Goal: Information Seeking & Learning: Learn about a topic

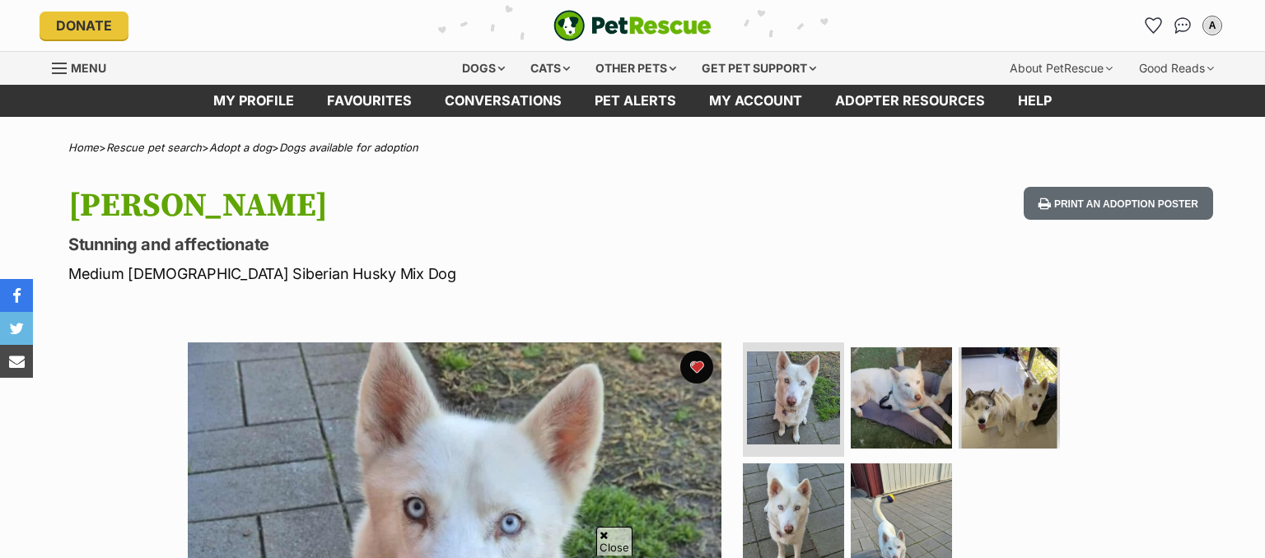
scroll to position [782, 0]
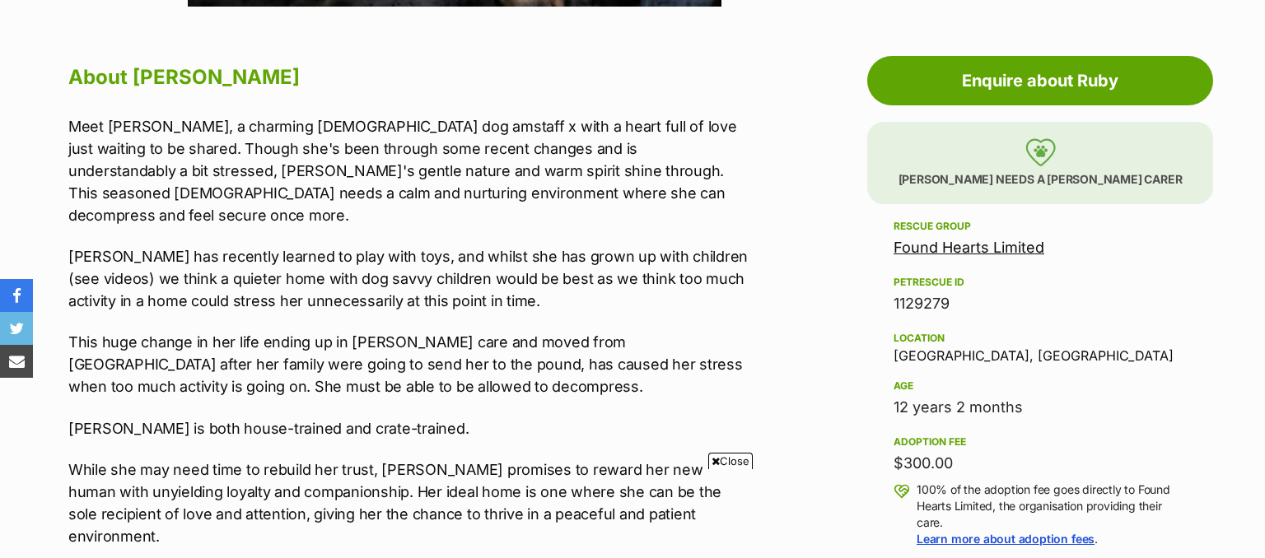
scroll to position [435, 0]
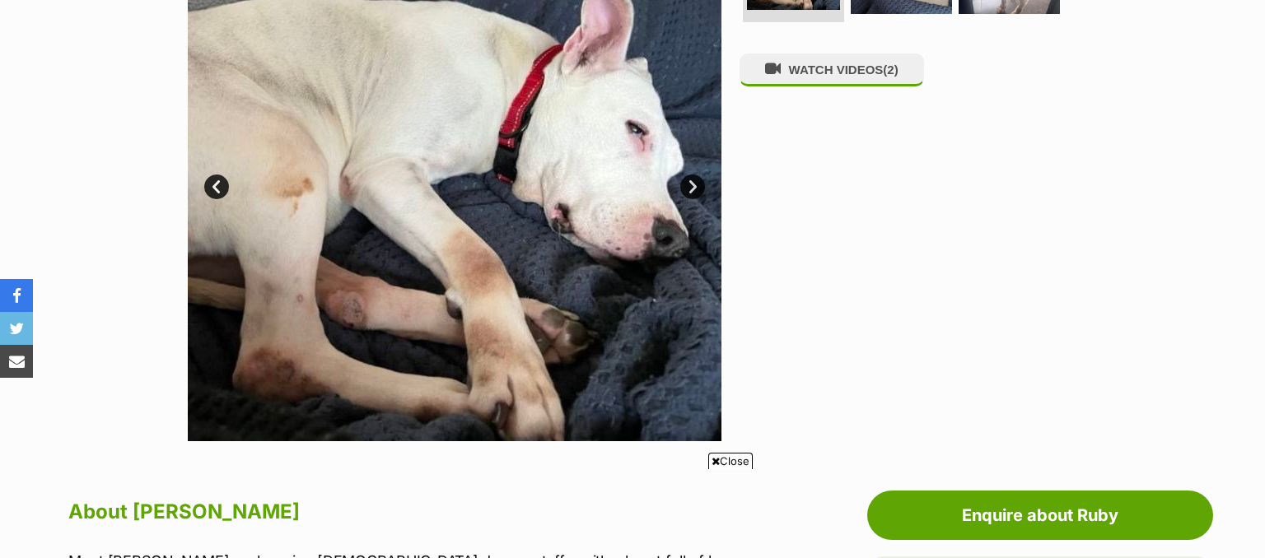
click at [687, 183] on link "Next" at bounding box center [692, 187] width 25 height 25
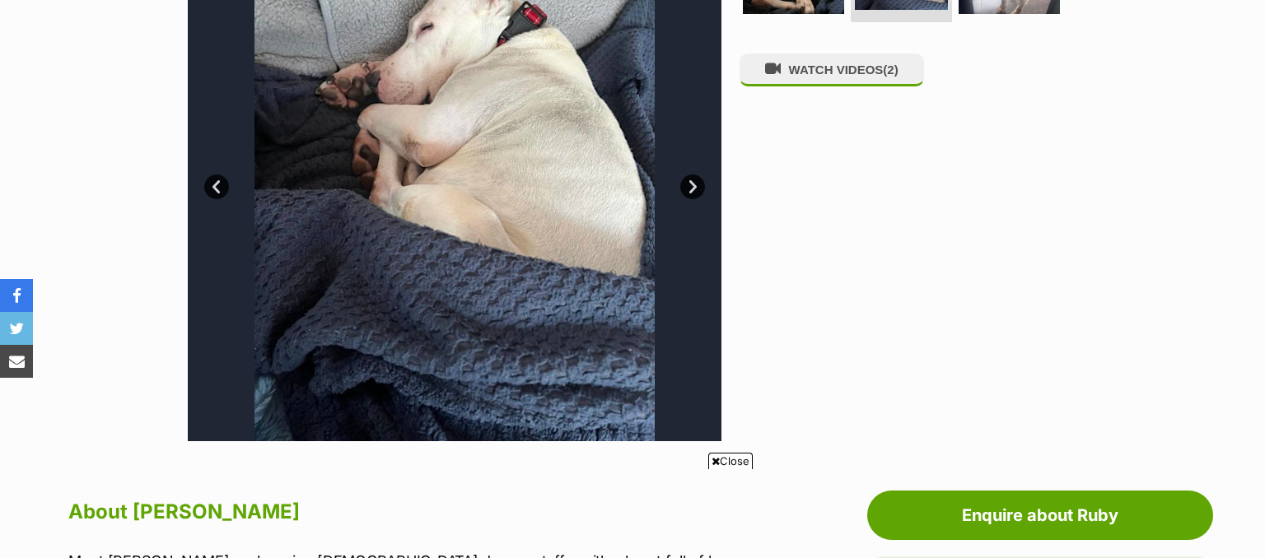
click at [687, 183] on link "Next" at bounding box center [692, 187] width 25 height 25
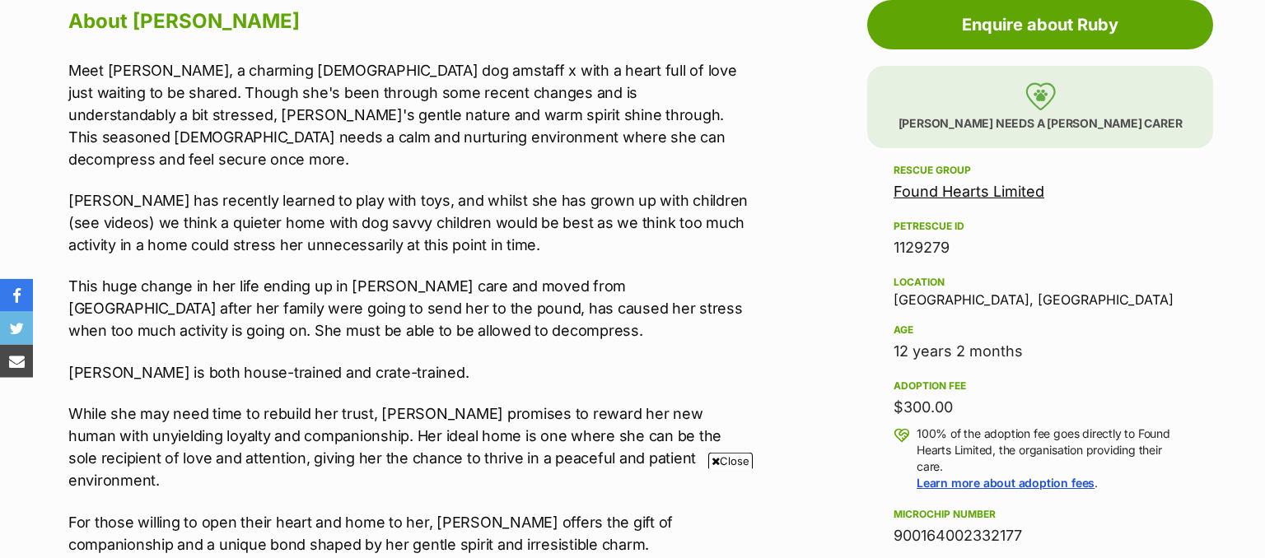
scroll to position [956, 0]
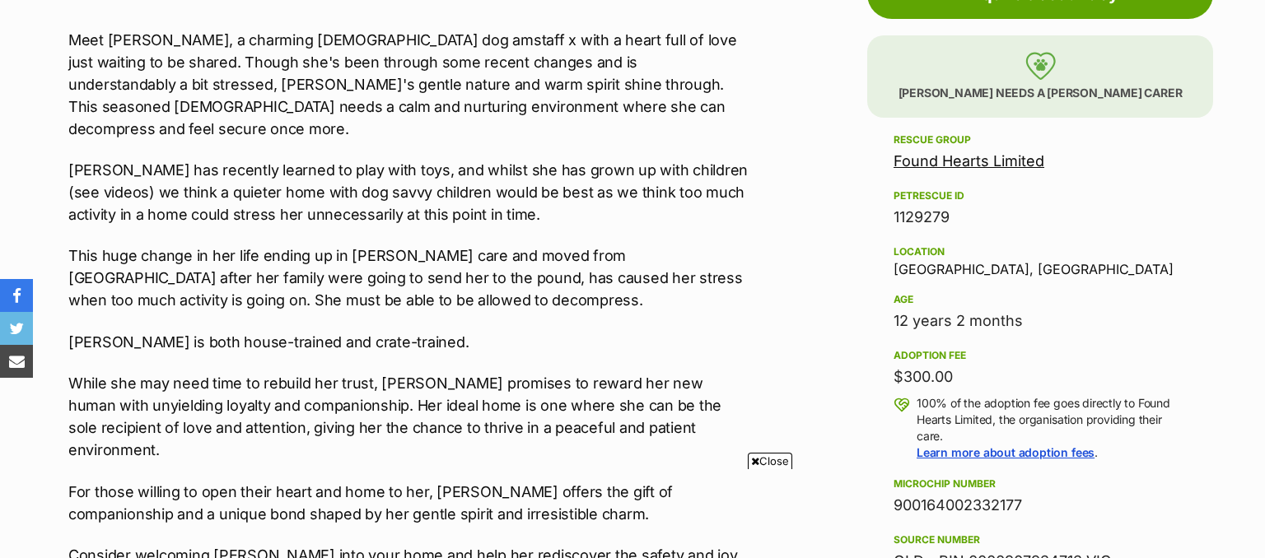
click at [1154, 188] on div "PetRescue ID 1129279" at bounding box center [1039, 207] width 293 height 43
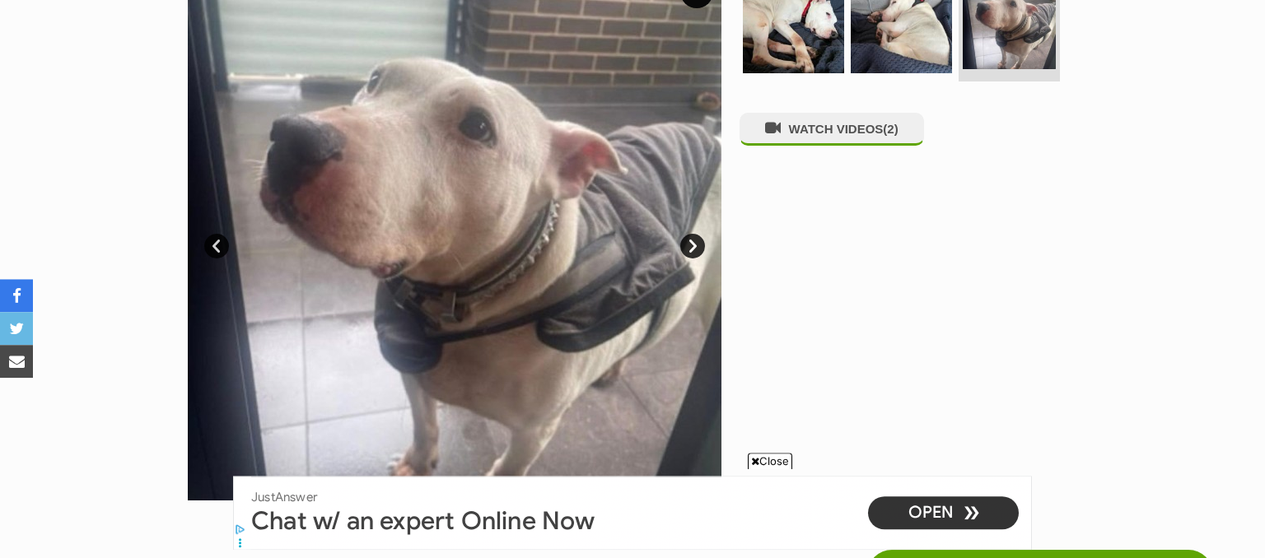
scroll to position [347, 0]
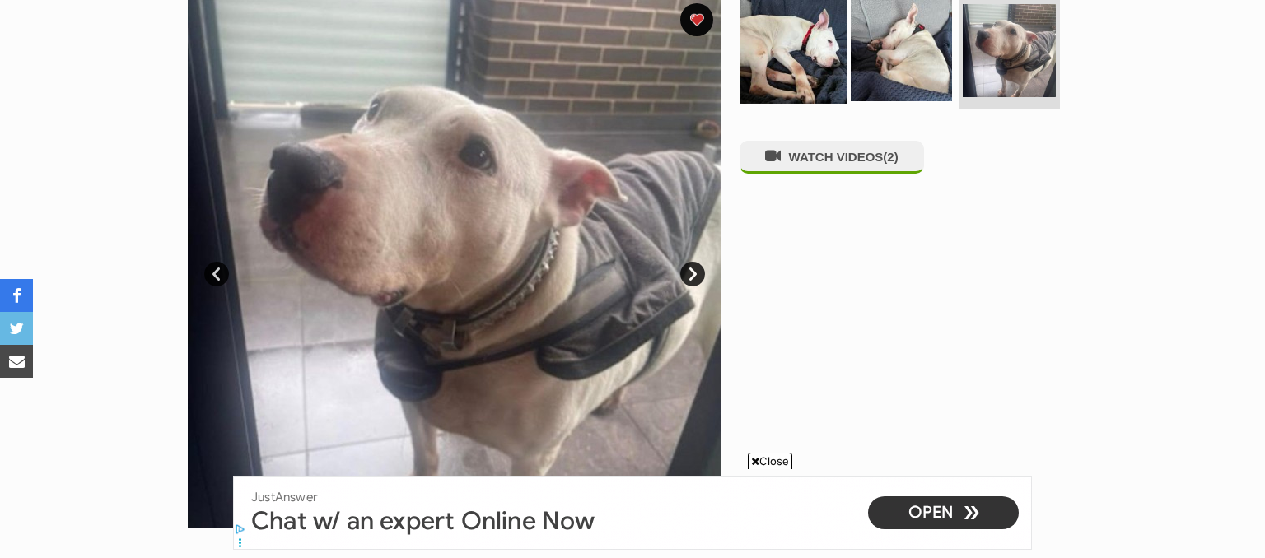
click at [791, 55] on img at bounding box center [793, 50] width 106 height 106
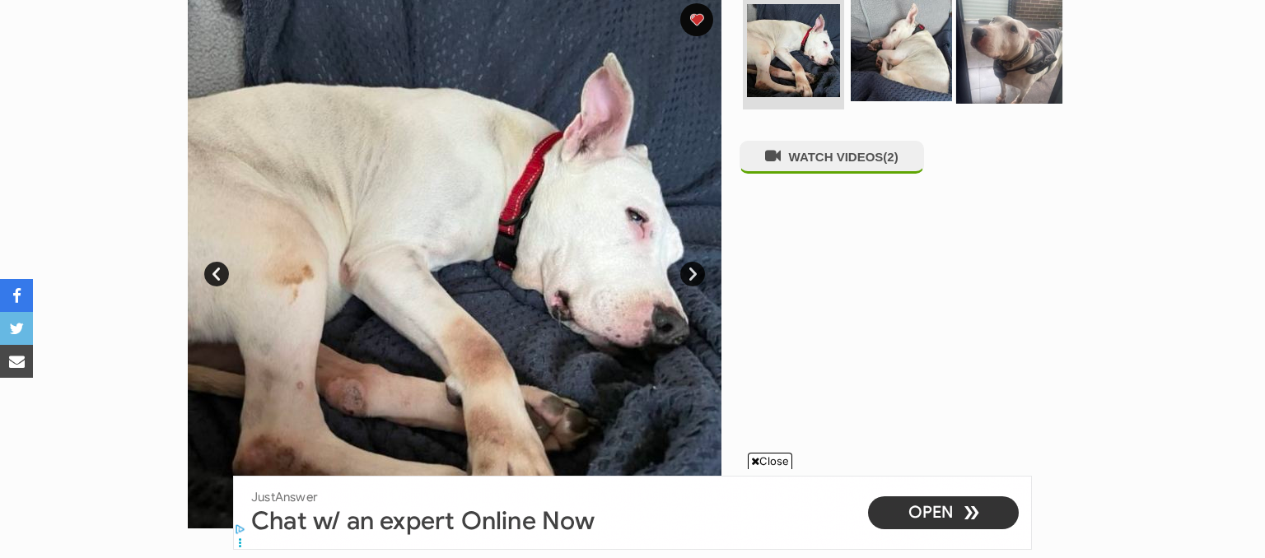
click at [1019, 42] on img at bounding box center [1009, 50] width 106 height 106
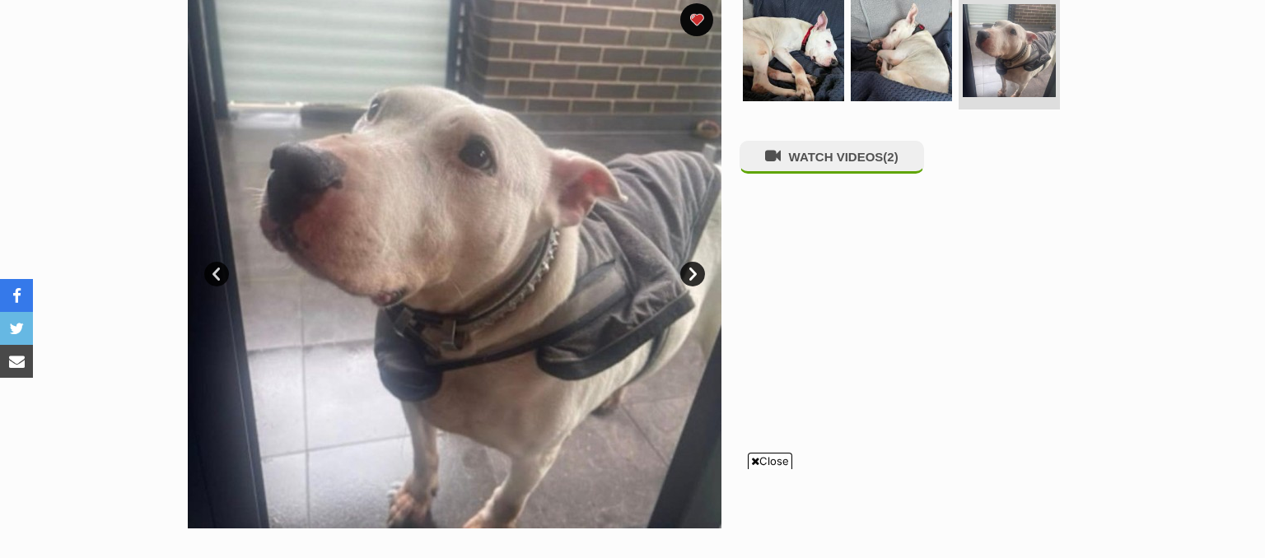
click at [692, 278] on link "Next" at bounding box center [692, 274] width 25 height 25
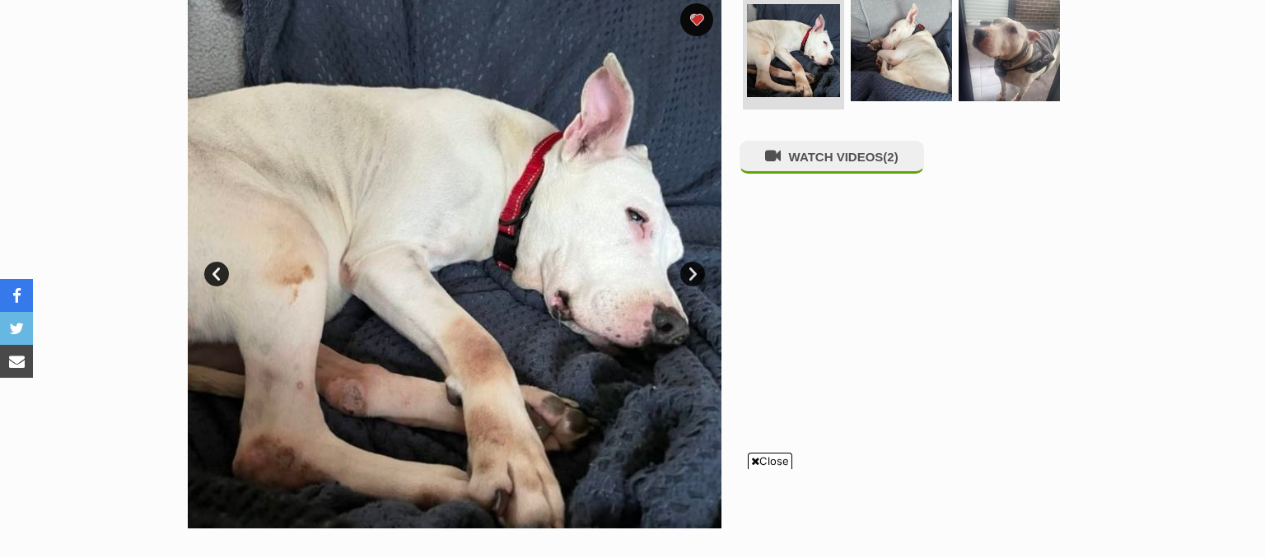
click at [208, 277] on link "Prev" at bounding box center [216, 274] width 25 height 25
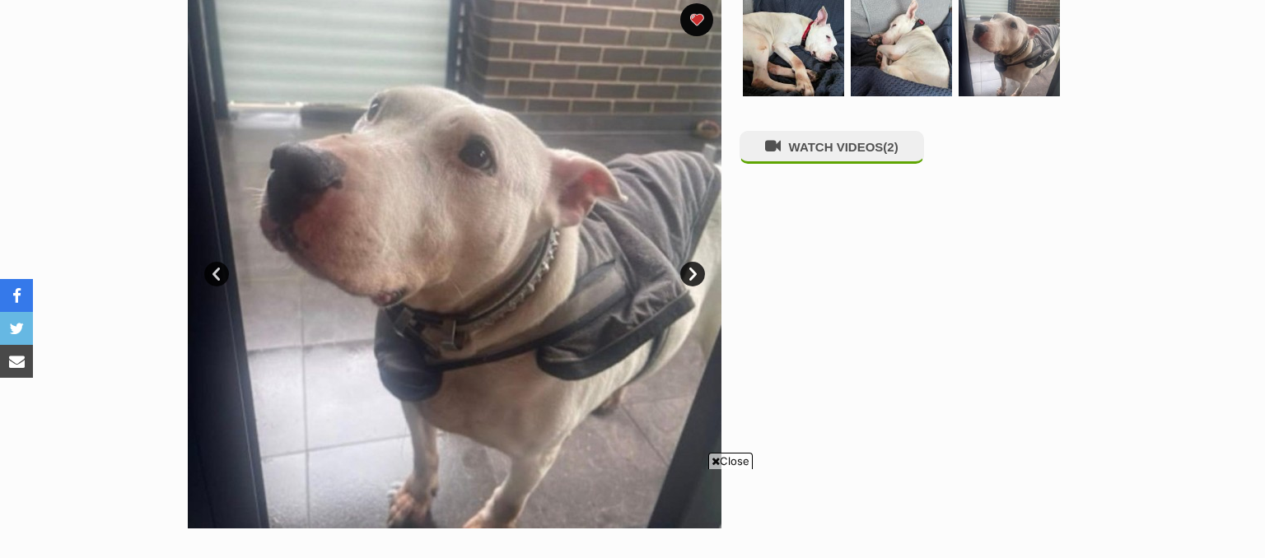
click at [694, 272] on link "Next" at bounding box center [692, 274] width 25 height 25
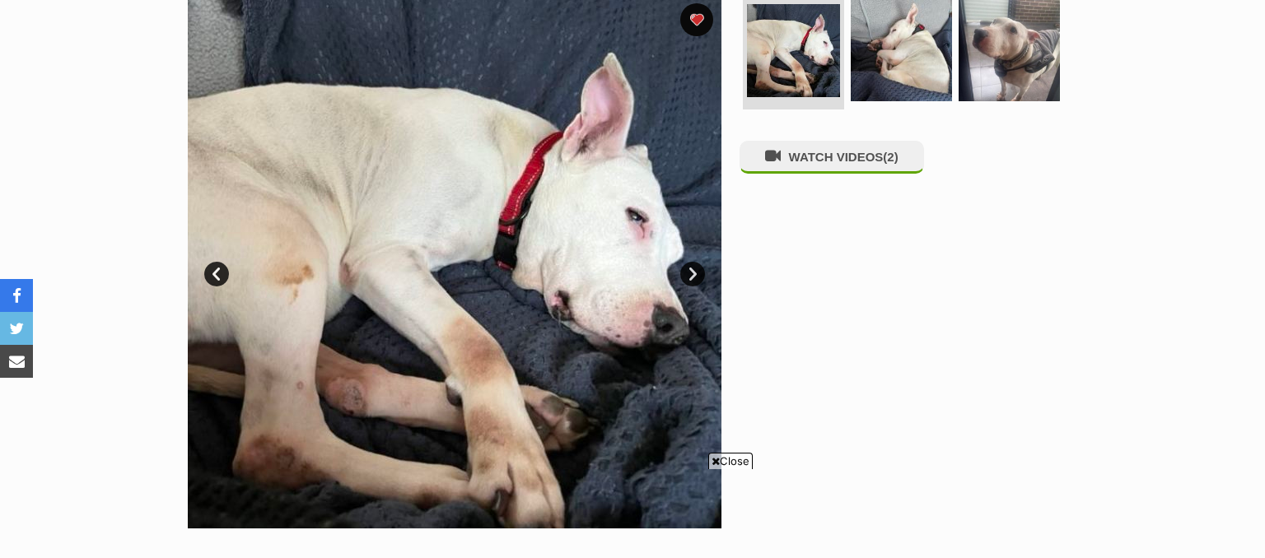
click at [694, 272] on link "Next" at bounding box center [692, 274] width 25 height 25
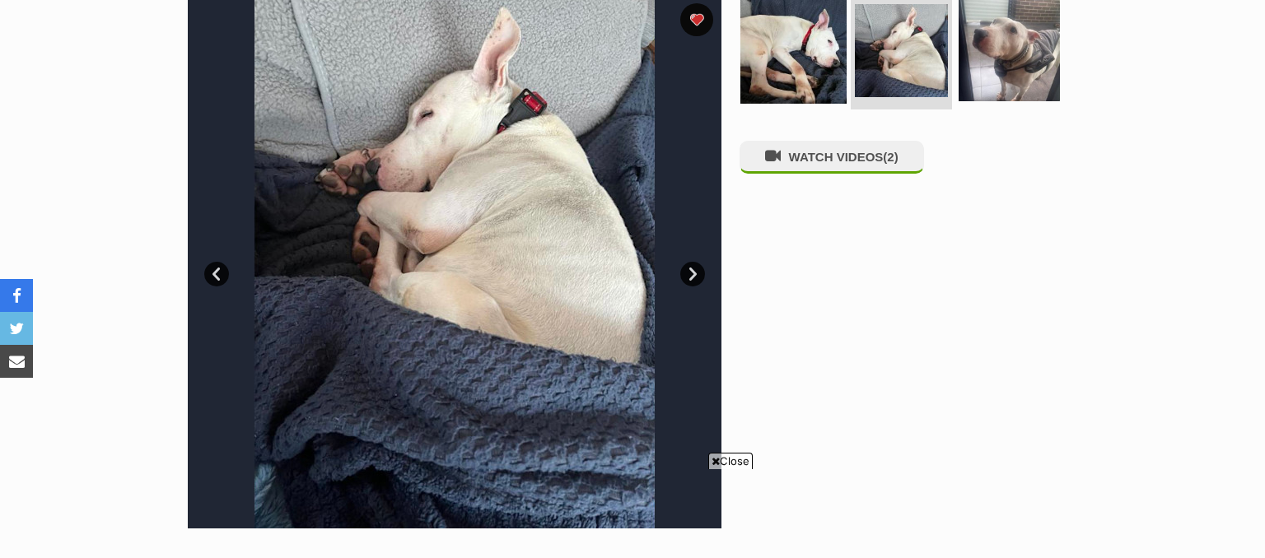
click at [818, 51] on img at bounding box center [793, 50] width 106 height 106
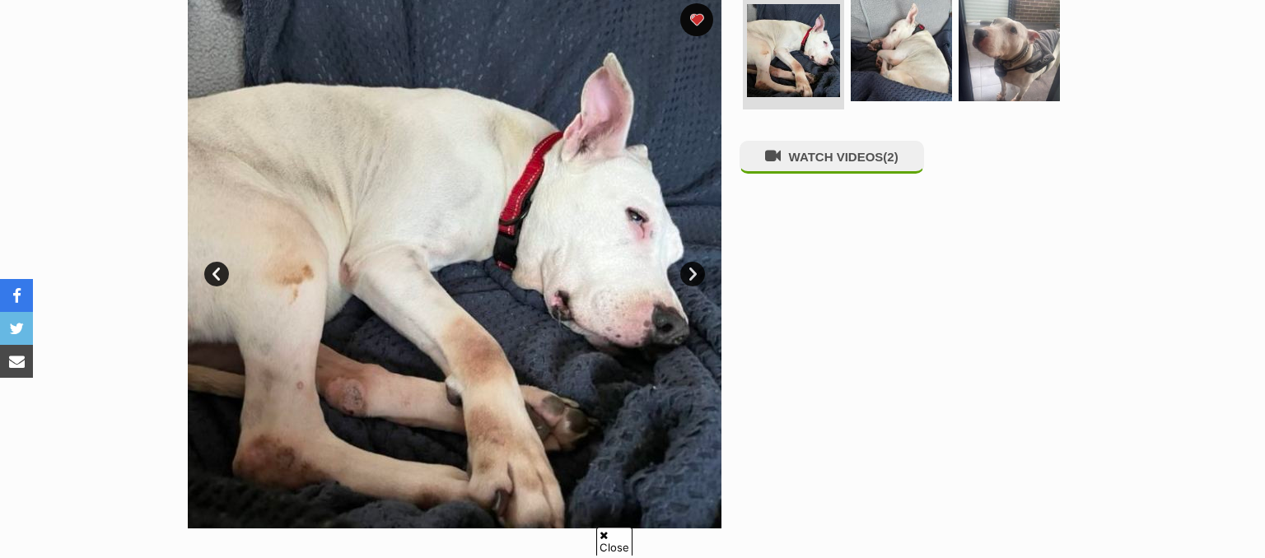
click at [692, 275] on link "Next" at bounding box center [692, 274] width 25 height 25
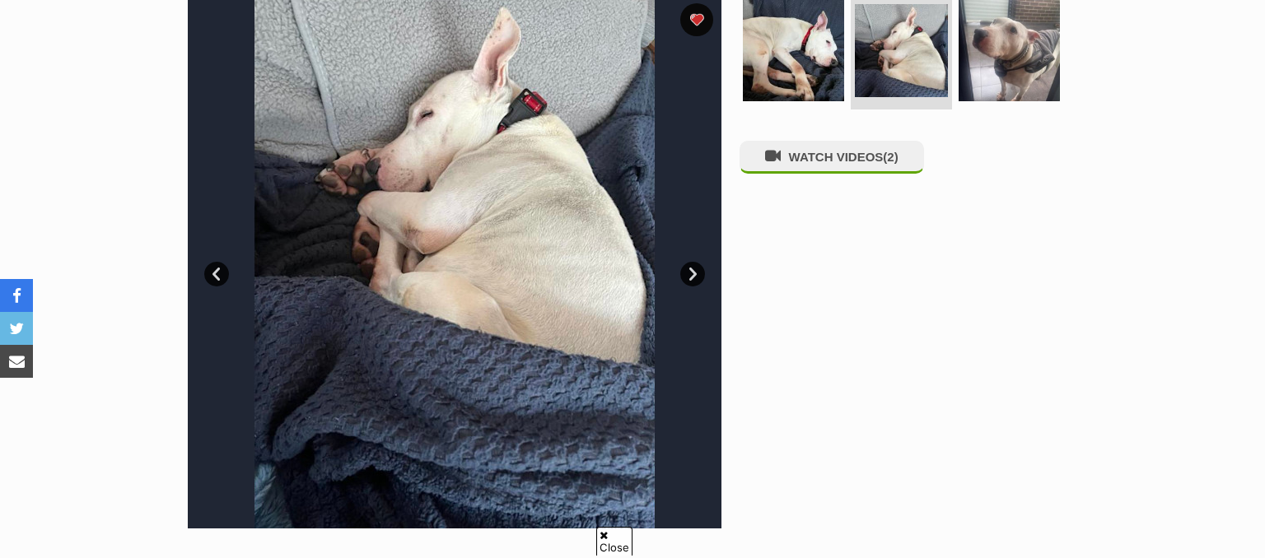
click at [692, 275] on link "Next" at bounding box center [692, 274] width 25 height 25
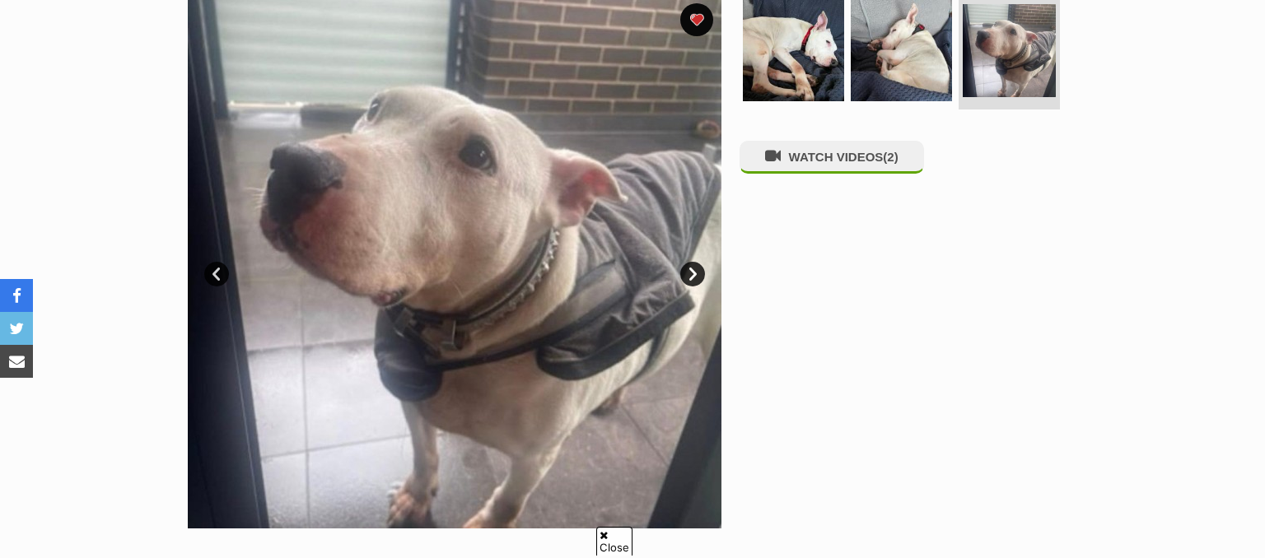
click at [692, 275] on link "Next" at bounding box center [692, 274] width 25 height 25
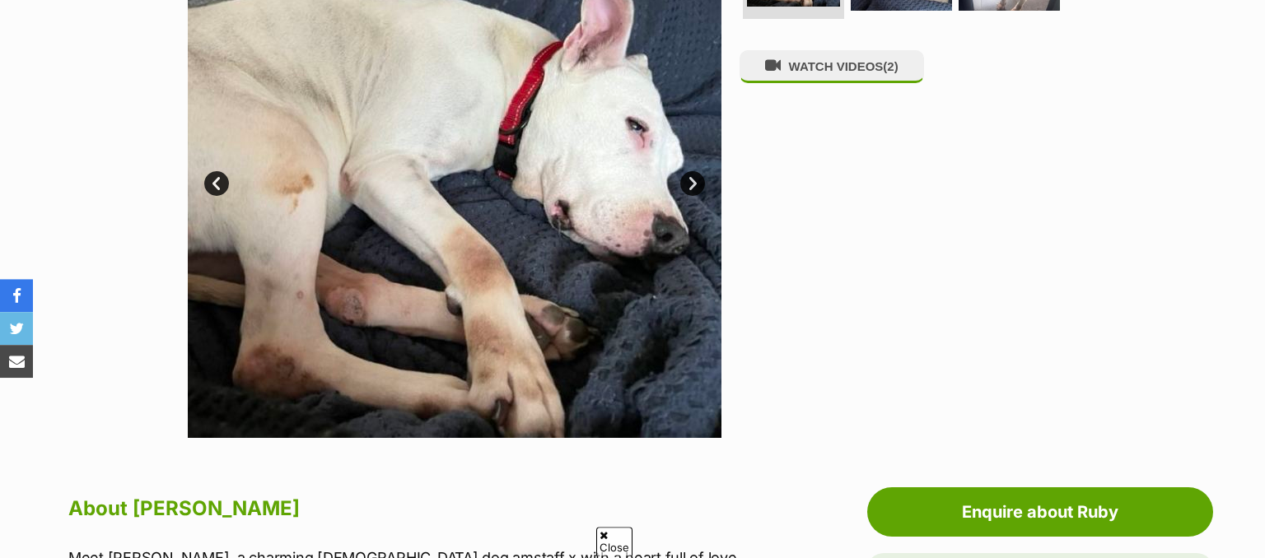
scroll to position [435, 0]
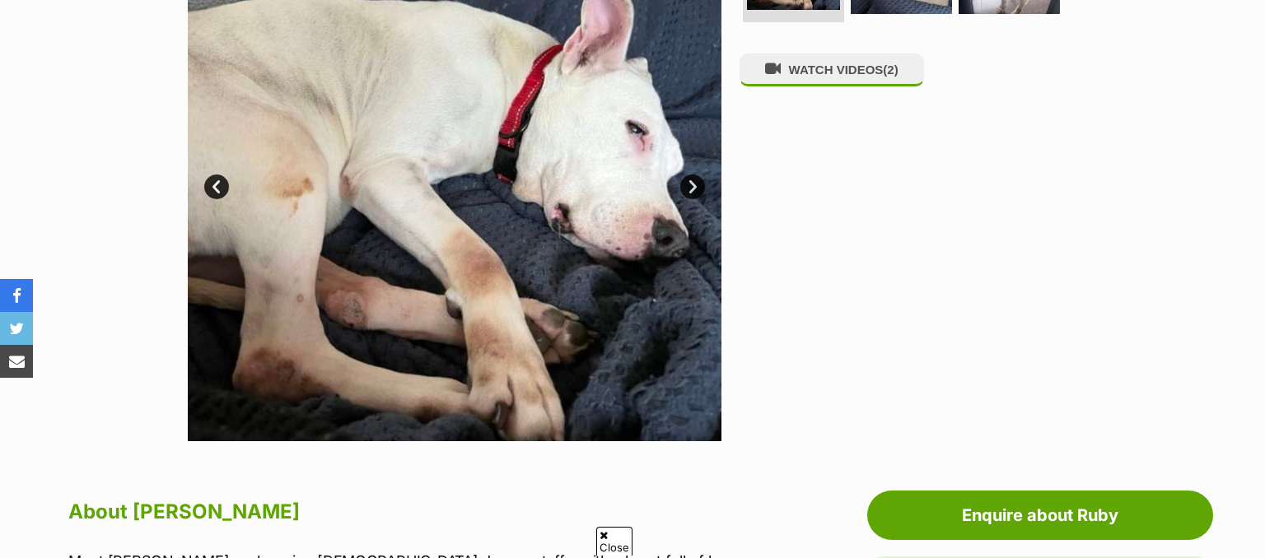
click at [695, 186] on link "Next" at bounding box center [692, 187] width 25 height 25
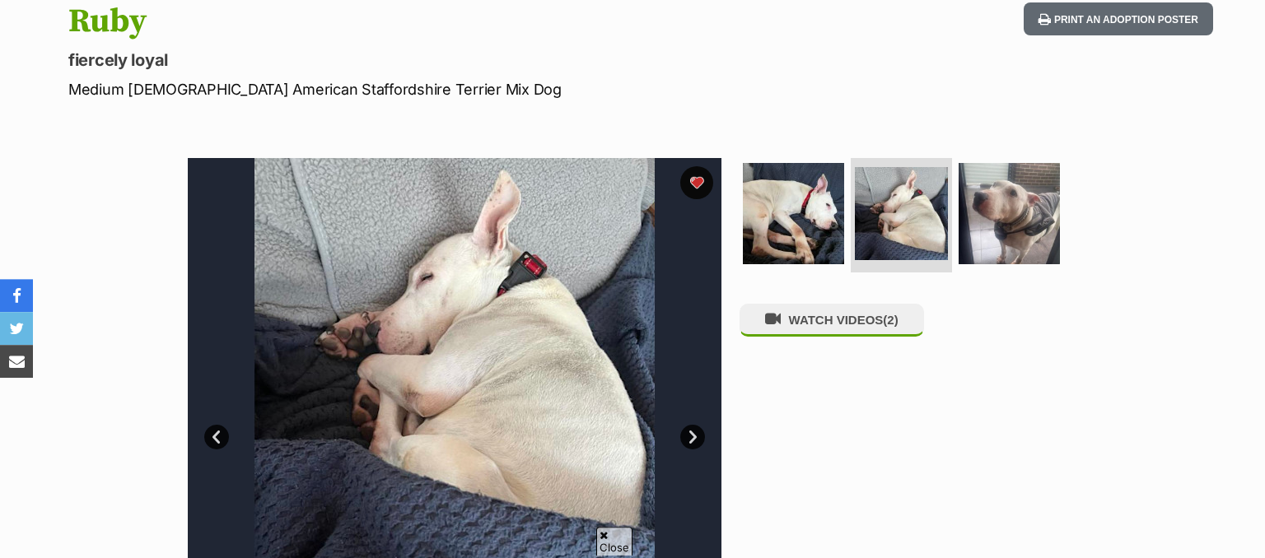
scroll to position [174, 0]
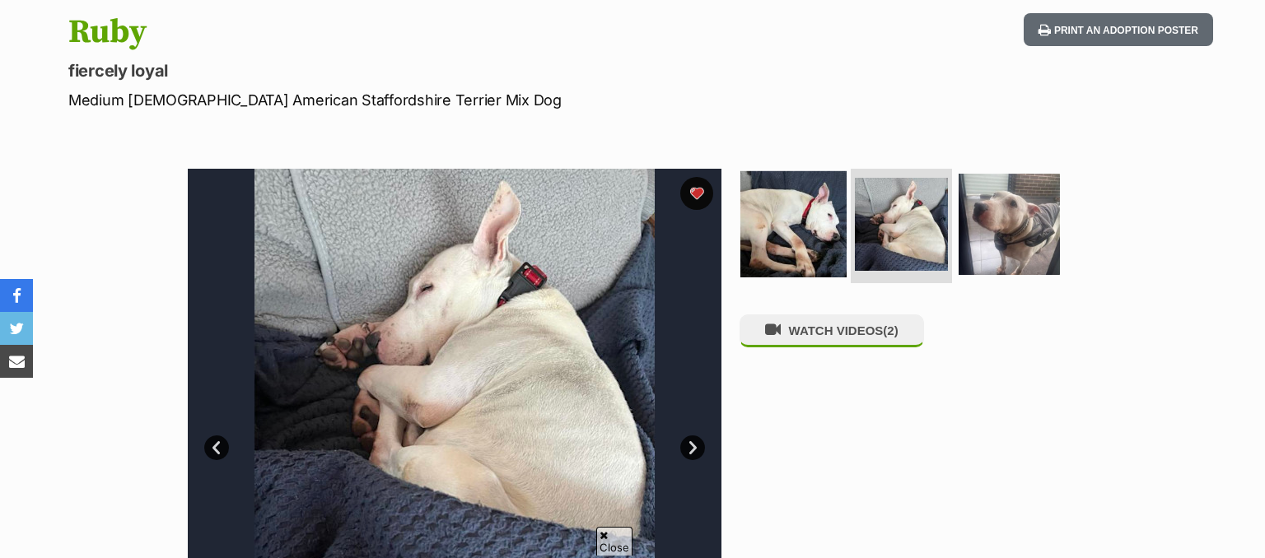
click at [795, 221] on img at bounding box center [793, 223] width 106 height 106
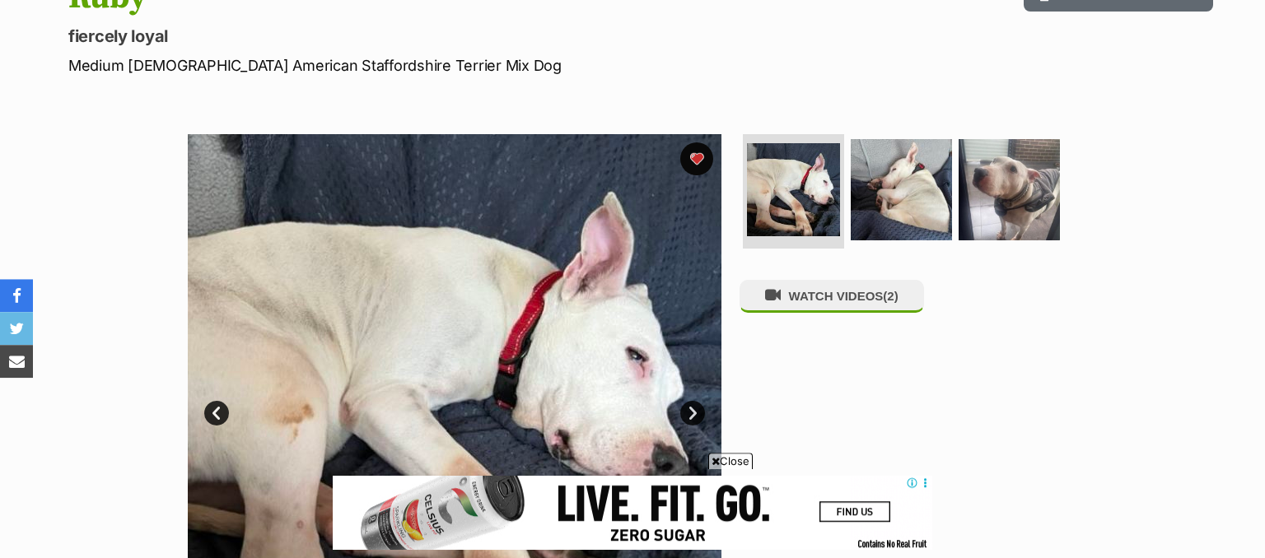
scroll to position [260, 0]
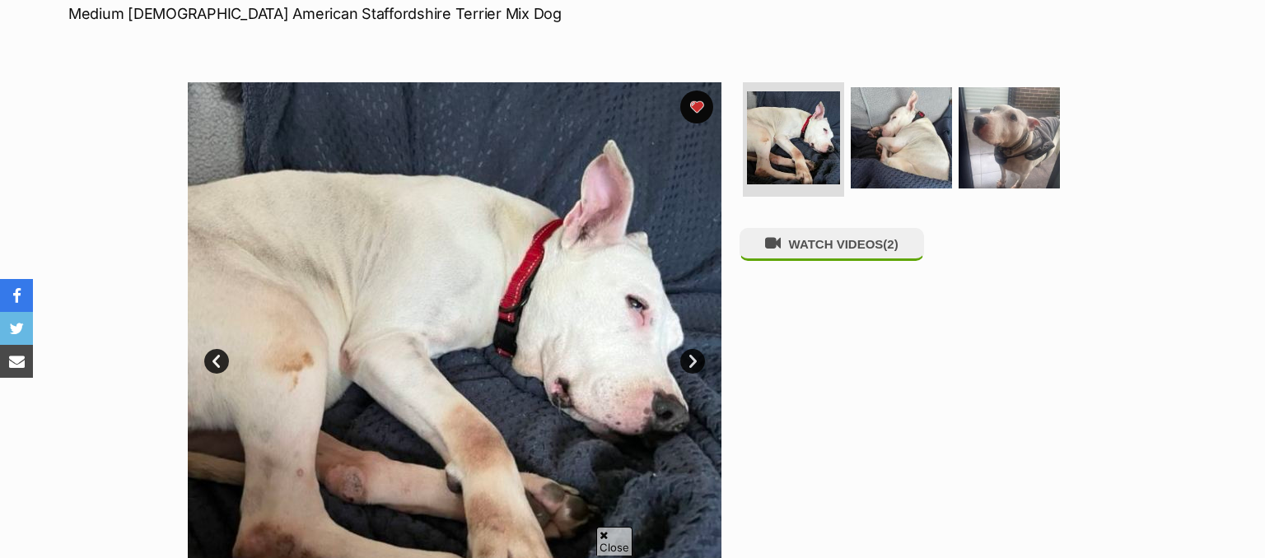
click at [685, 355] on link "Next" at bounding box center [692, 361] width 25 height 25
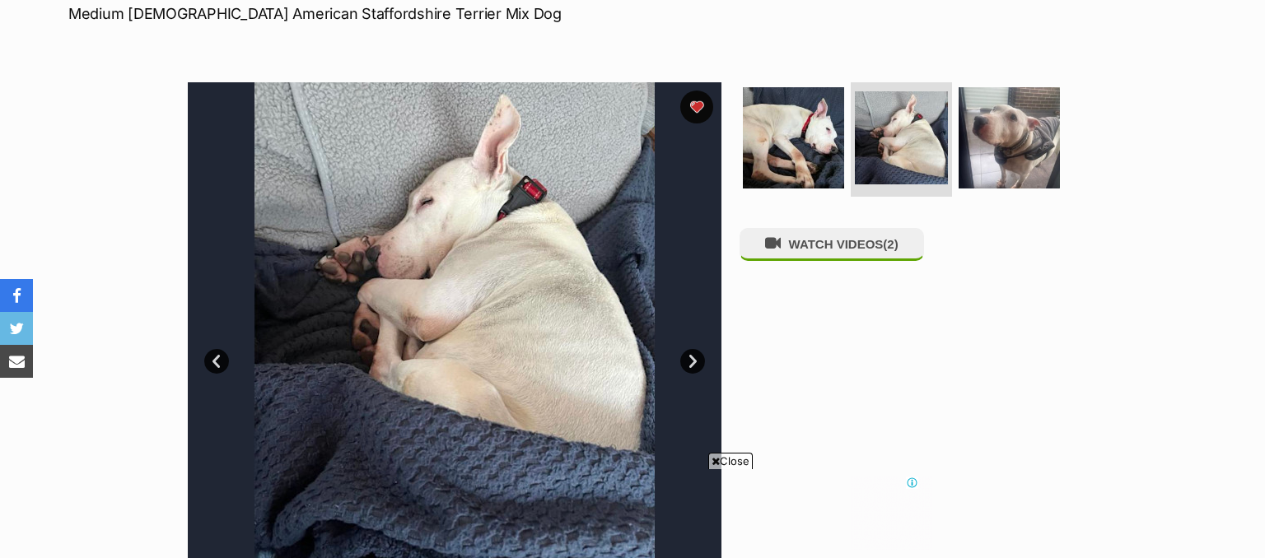
scroll to position [0, 0]
